Goal: Check status

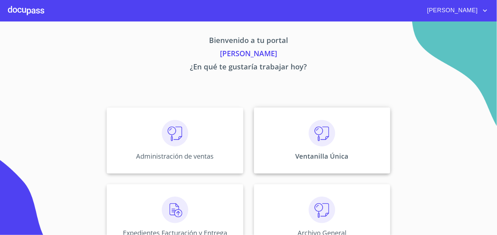
click at [317, 141] on img at bounding box center [322, 133] width 26 height 26
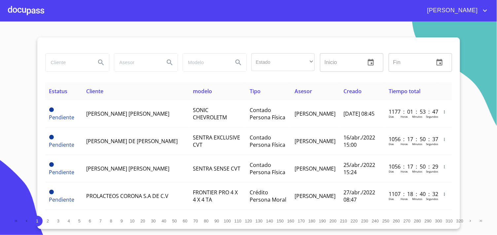
click at [63, 61] on input "search" at bounding box center [68, 62] width 45 height 18
type input "a"
type input "A"
type input "[PERSON_NAME]"
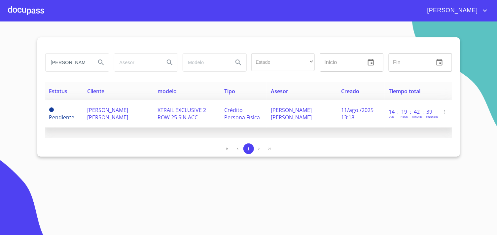
click at [154, 110] on td "XTRAIL EXCLUSIVE 2 ROW 25 SIN ACC" at bounding box center [187, 113] width 67 height 27
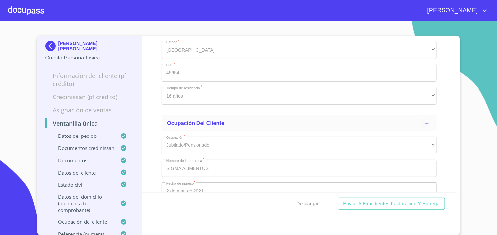
scroll to position [2649, 0]
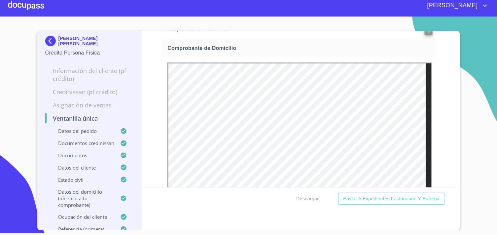
scroll to position [0, 0]
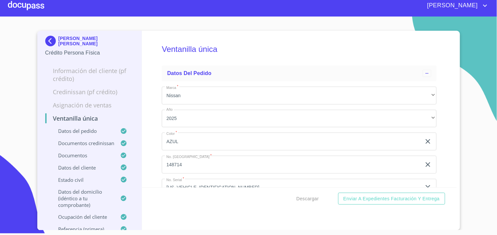
click at [46, 40] on img at bounding box center [51, 41] width 13 height 11
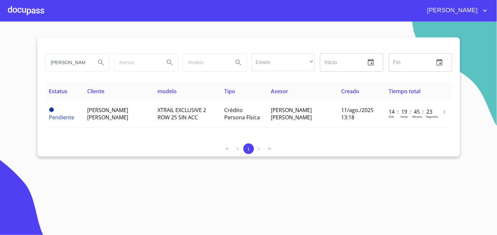
drag, startPoint x: 50, startPoint y: 61, endPoint x: 133, endPoint y: 66, distance: 83.3
click at [133, 66] on div "[PERSON_NAME] Estado ​ ​ Inicio ​ Fin ​" at bounding box center [249, 63] width 412 height 24
type input "A"
type input "[PERSON_NAME] [PERSON_NAME]"
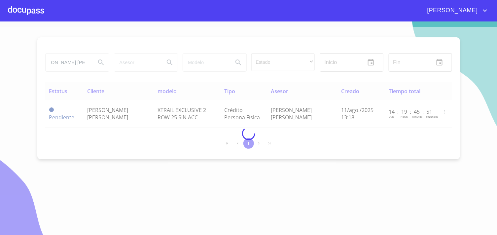
click at [169, 133] on div at bounding box center [248, 133] width 497 height 213
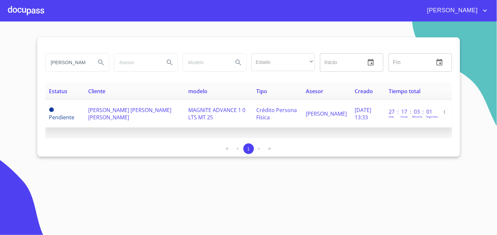
click at [110, 120] on span "[PERSON_NAME] [PERSON_NAME] [PERSON_NAME]" at bounding box center [129, 113] width 83 height 15
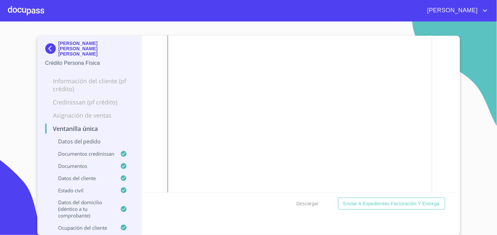
scroll to position [990, 0]
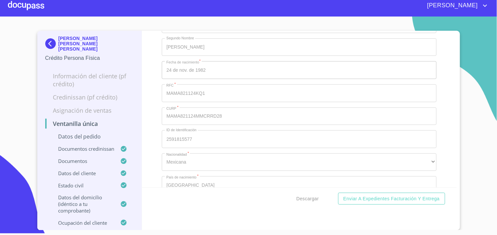
scroll to position [2012, 0]
